Goal: Transaction & Acquisition: Book appointment/travel/reservation

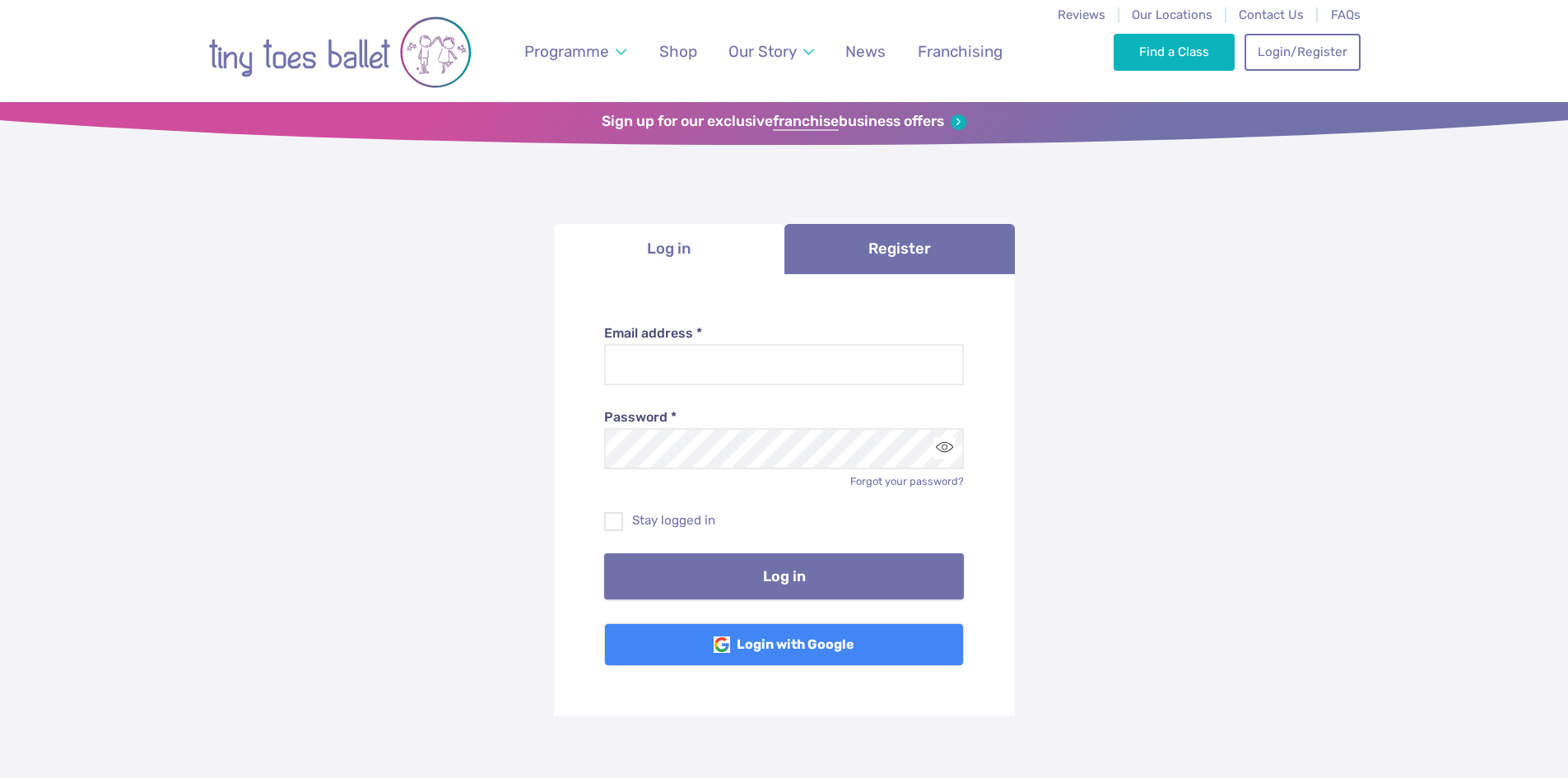
type input "**********"
click at [706, 590] on button "Log in" at bounding box center [784, 575] width 359 height 46
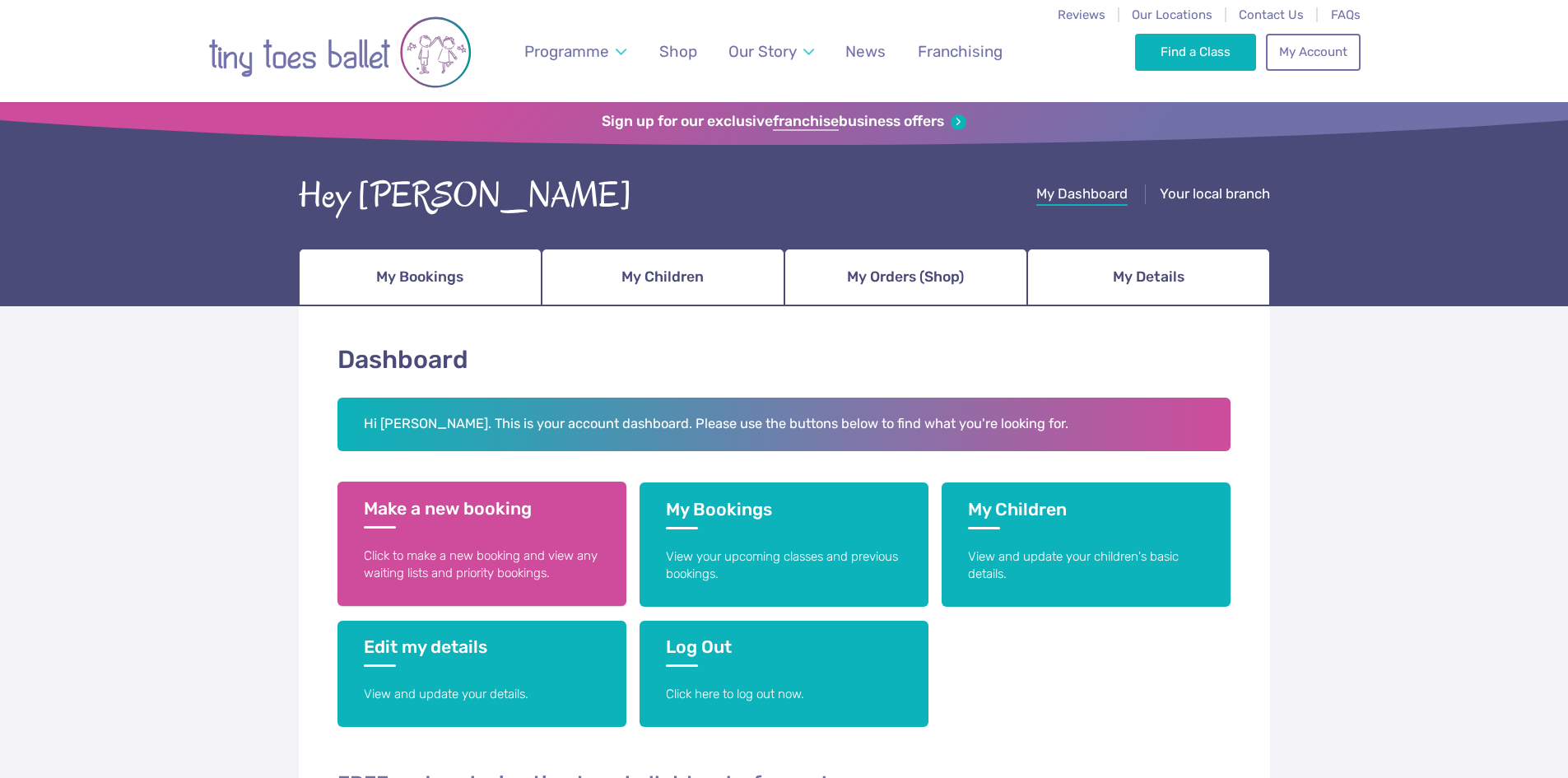
click at [536, 532] on link "Make a new booking Click to make a new booking and view any waiting lists and p…" at bounding box center [481, 544] width 289 height 124
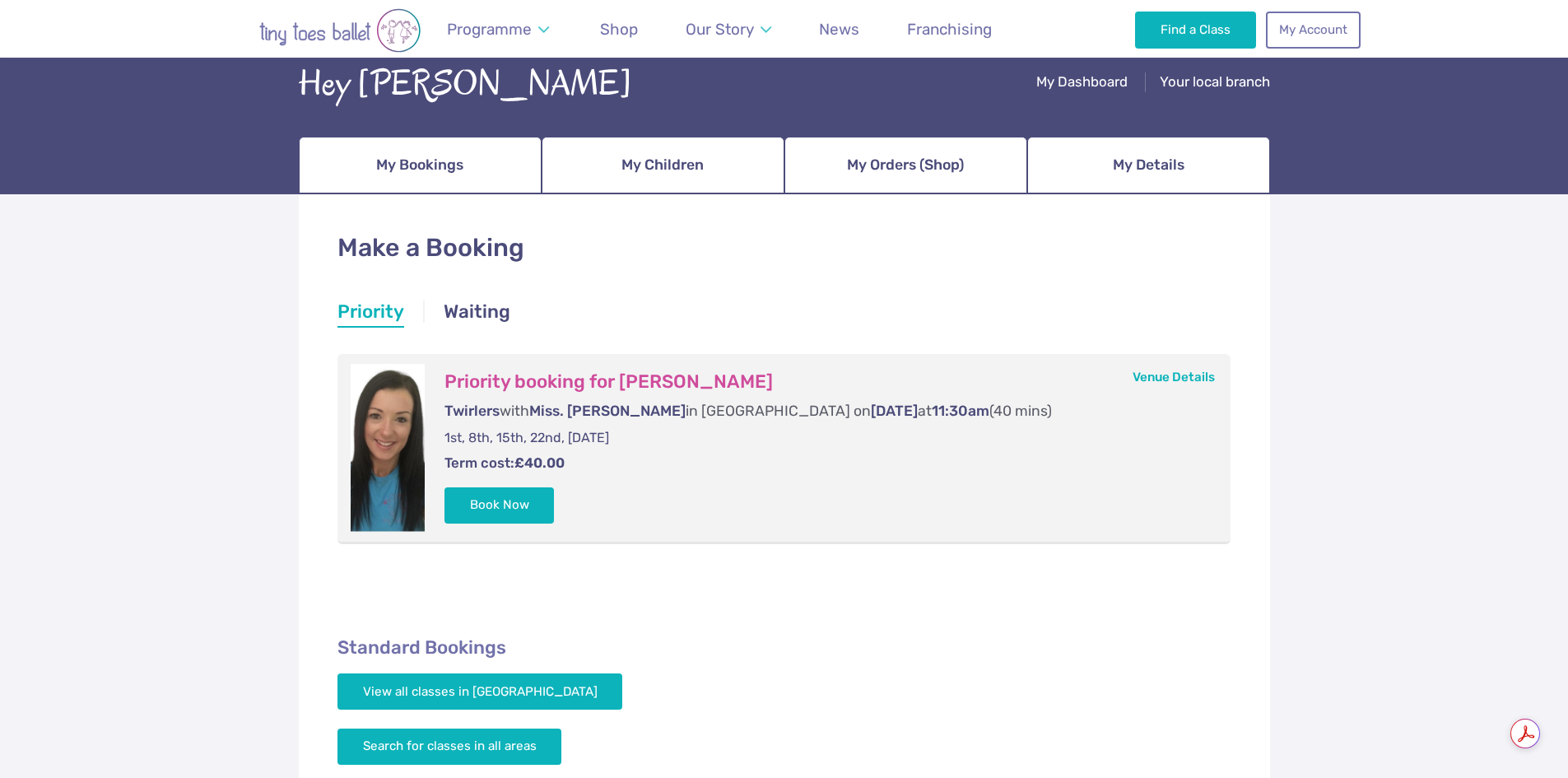
scroll to position [164, 0]
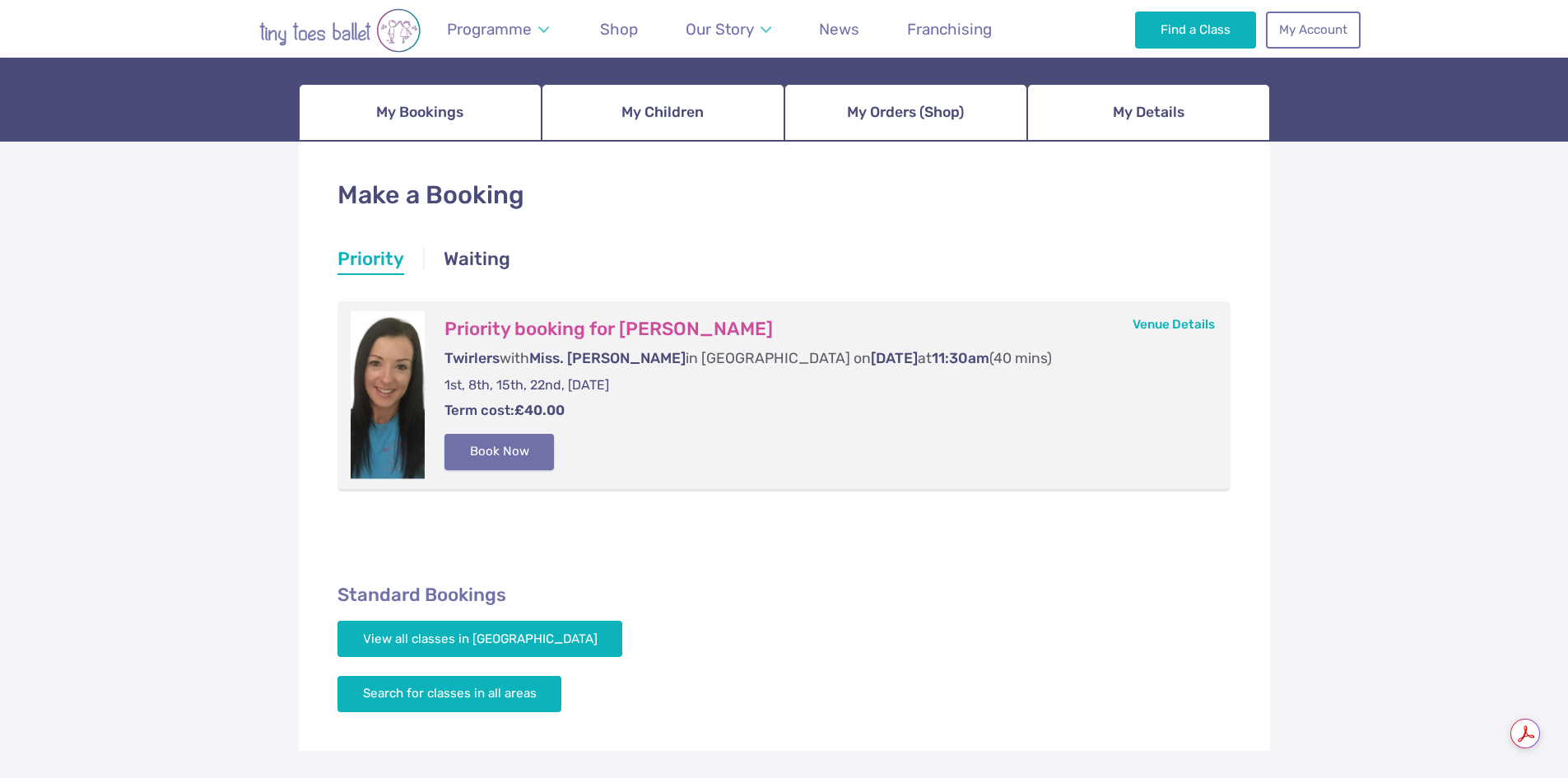
click at [502, 449] on button "Book Now" at bounding box center [499, 451] width 111 height 36
click at [1532, 406] on link "Basket 1" at bounding box center [1532, 389] width 71 height 66
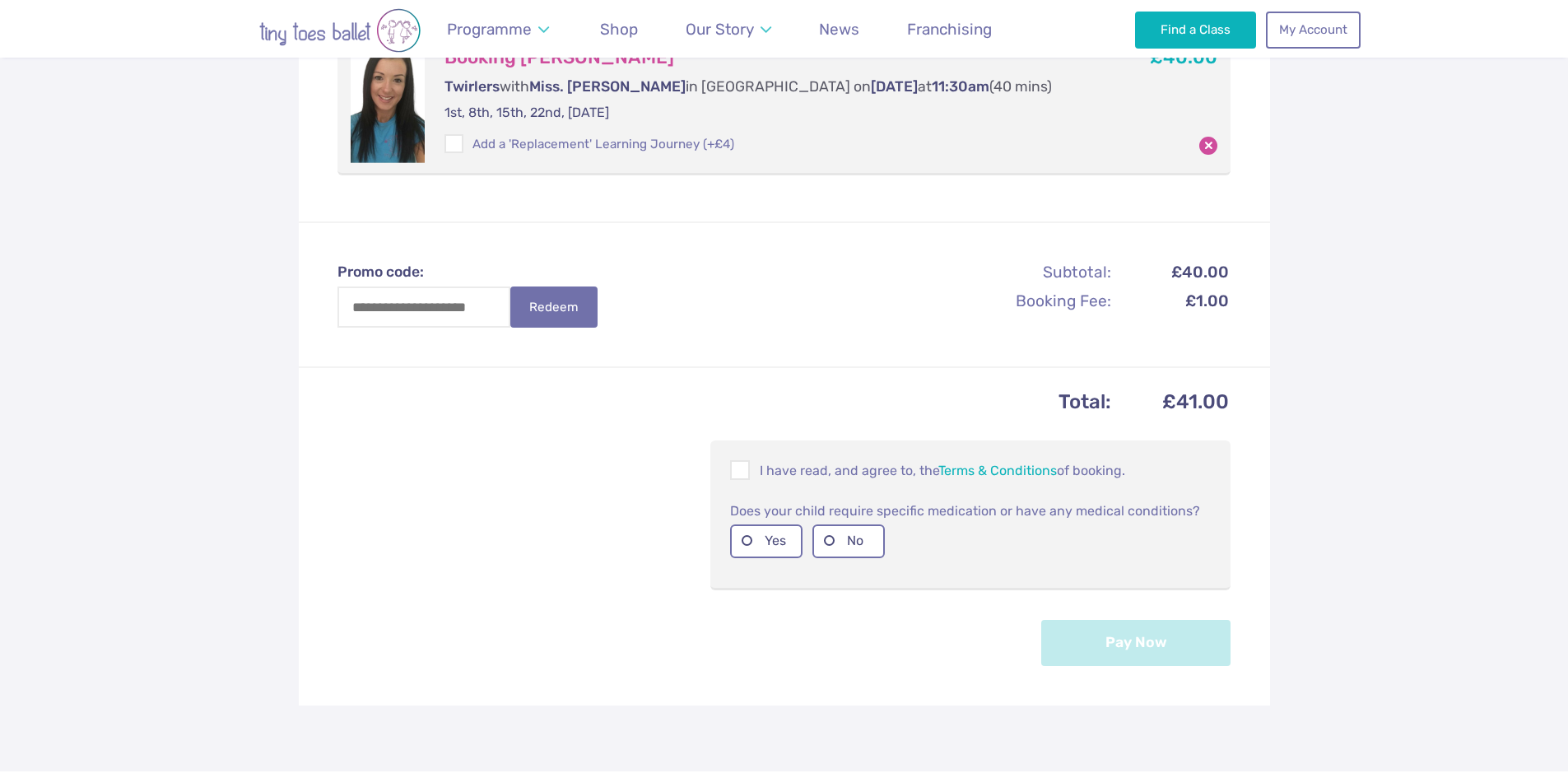
scroll to position [412, 0]
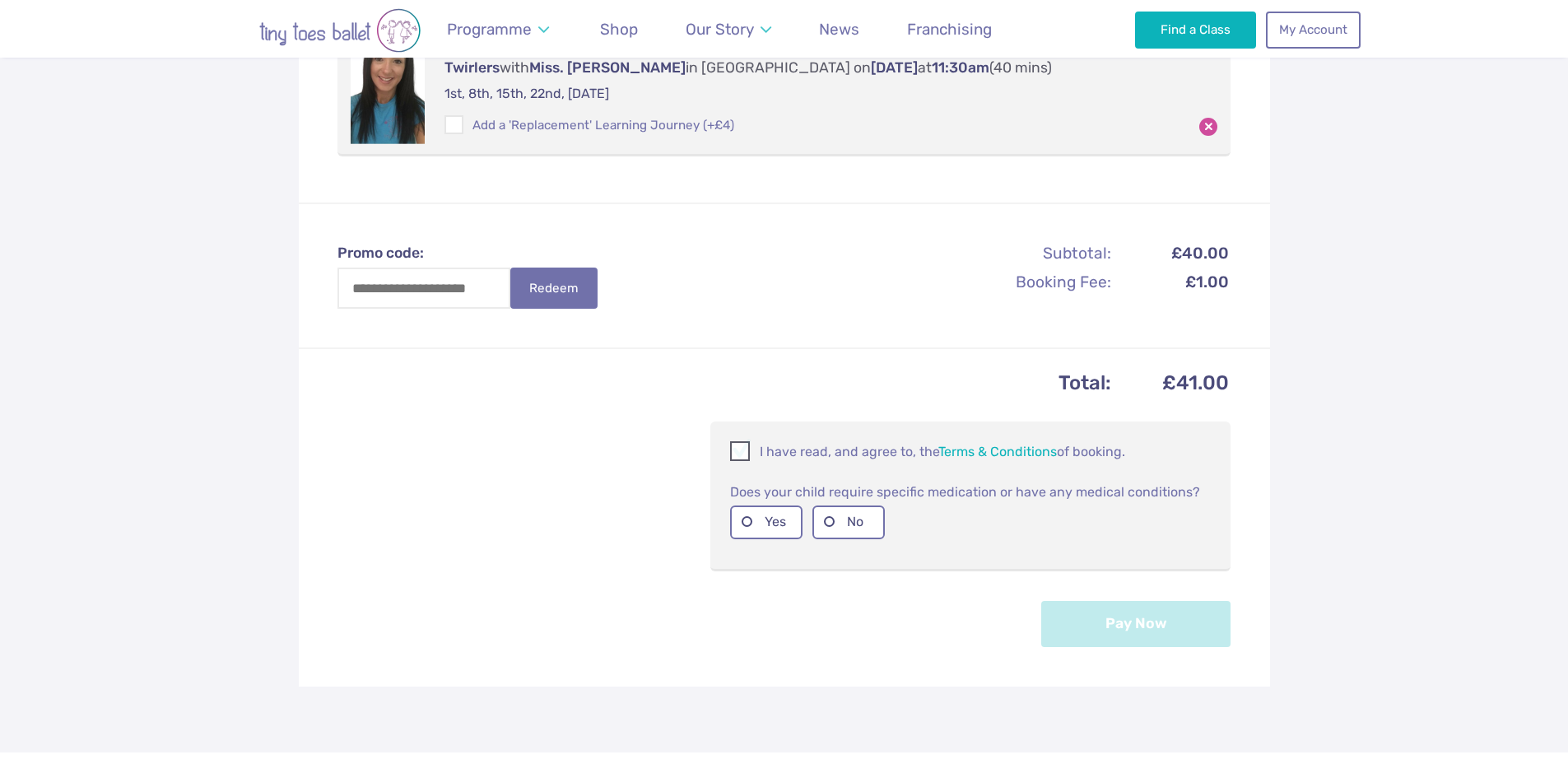
click at [742, 446] on span at bounding box center [740, 454] width 18 height 16
click at [839, 513] on label "No" at bounding box center [848, 522] width 73 height 34
click at [1196, 614] on button "Pay Now" at bounding box center [1136, 623] width 189 height 46
